Goal: Information Seeking & Learning: Learn about a topic

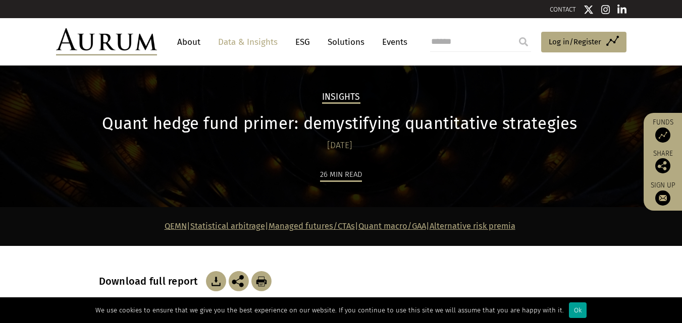
click at [574, 311] on div "Ok" at bounding box center [578, 311] width 18 height 16
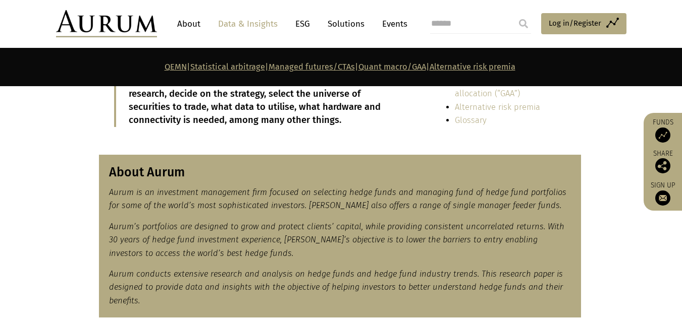
scroll to position [397, 0]
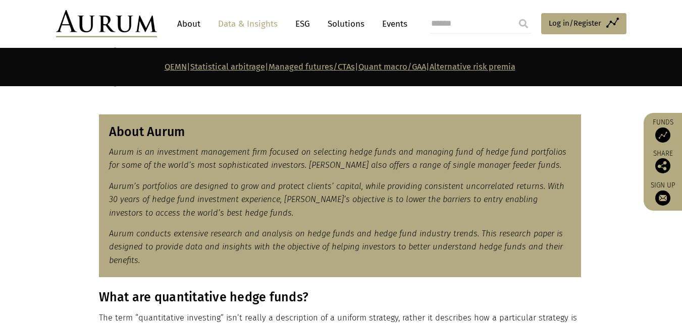
click at [187, 21] on link "About" at bounding box center [188, 24] width 33 height 19
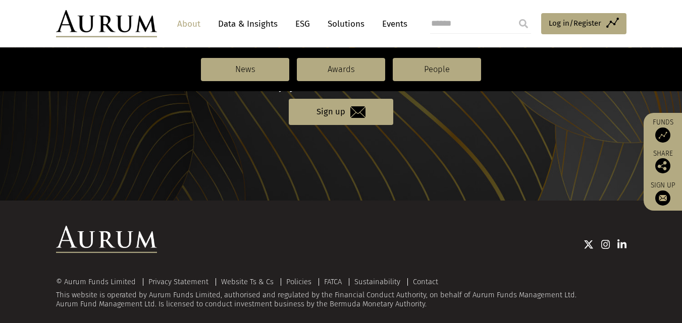
scroll to position [1182, 0]
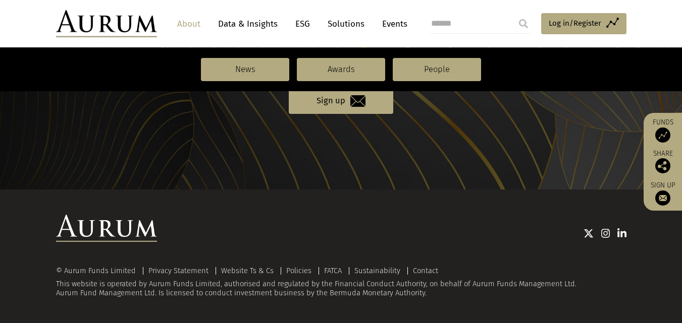
click at [191, 23] on link "About" at bounding box center [188, 24] width 33 height 19
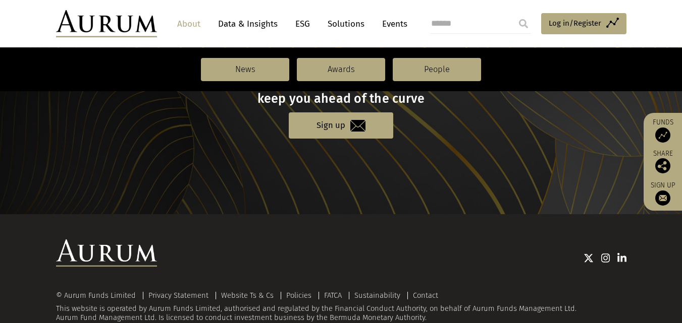
scroll to position [1182, 0]
